Goal: Transaction & Acquisition: Purchase product/service

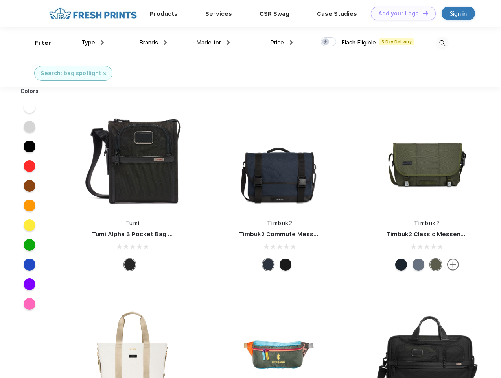
click at [401, 13] on link "Add your Logo Design Tool" at bounding box center [403, 14] width 65 height 14
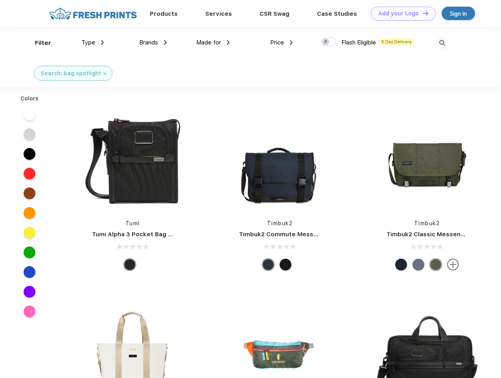
click at [0, 0] on div "Design Tool" at bounding box center [0, 0] width 0 height 0
click at [422, 13] on link "Add your Logo Design Tool" at bounding box center [403, 14] width 65 height 14
click at [38, 43] on div "Filter" at bounding box center [43, 43] width 16 height 9
click at [93, 42] on span "Type" at bounding box center [88, 42] width 14 height 7
click at [153, 42] on span "Brands" at bounding box center [148, 42] width 19 height 7
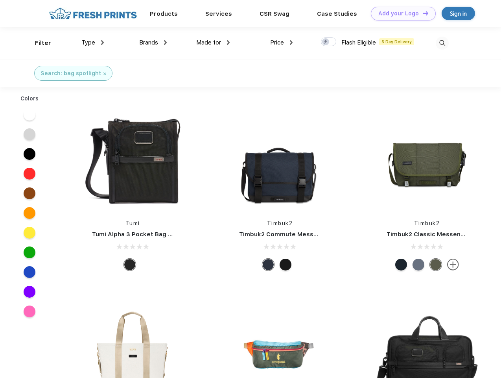
click at [213, 42] on span "Made for" at bounding box center [208, 42] width 25 height 7
click at [282, 42] on span "Price" at bounding box center [277, 42] width 14 height 7
click at [329, 42] on div at bounding box center [328, 41] width 15 height 9
click at [326, 42] on input "checkbox" at bounding box center [323, 39] width 5 height 5
click at [442, 43] on img at bounding box center [442, 43] width 13 height 13
